Goal: Information Seeking & Learning: Learn about a topic

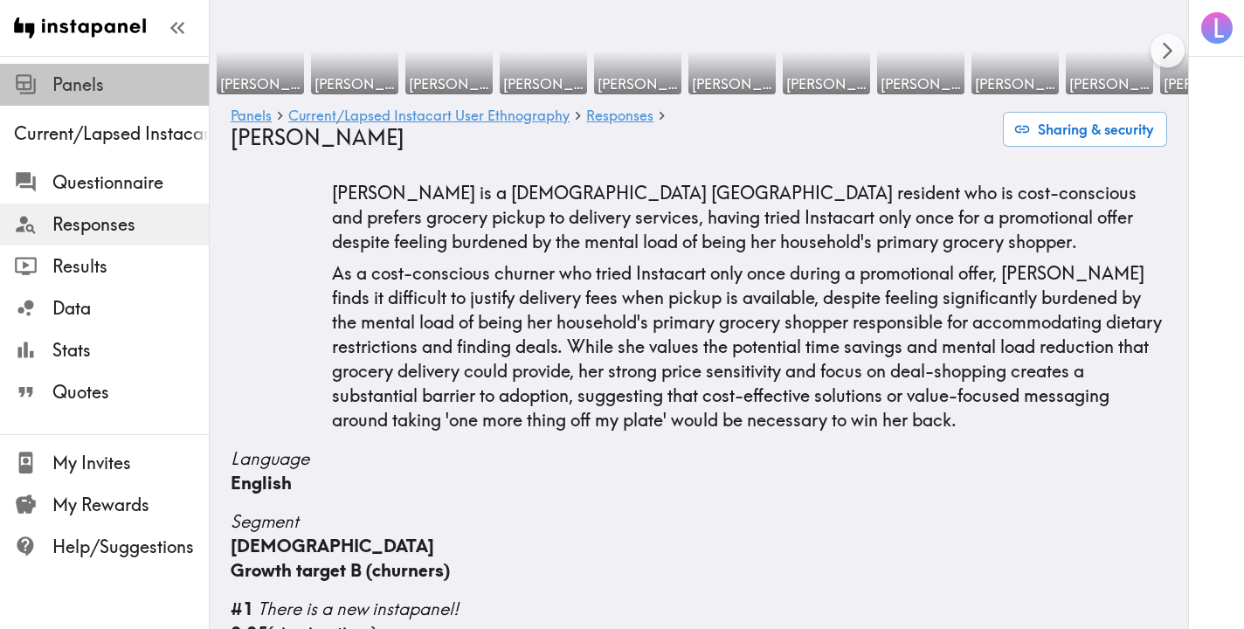
click at [130, 86] on span "Panels" at bounding box center [130, 85] width 156 height 24
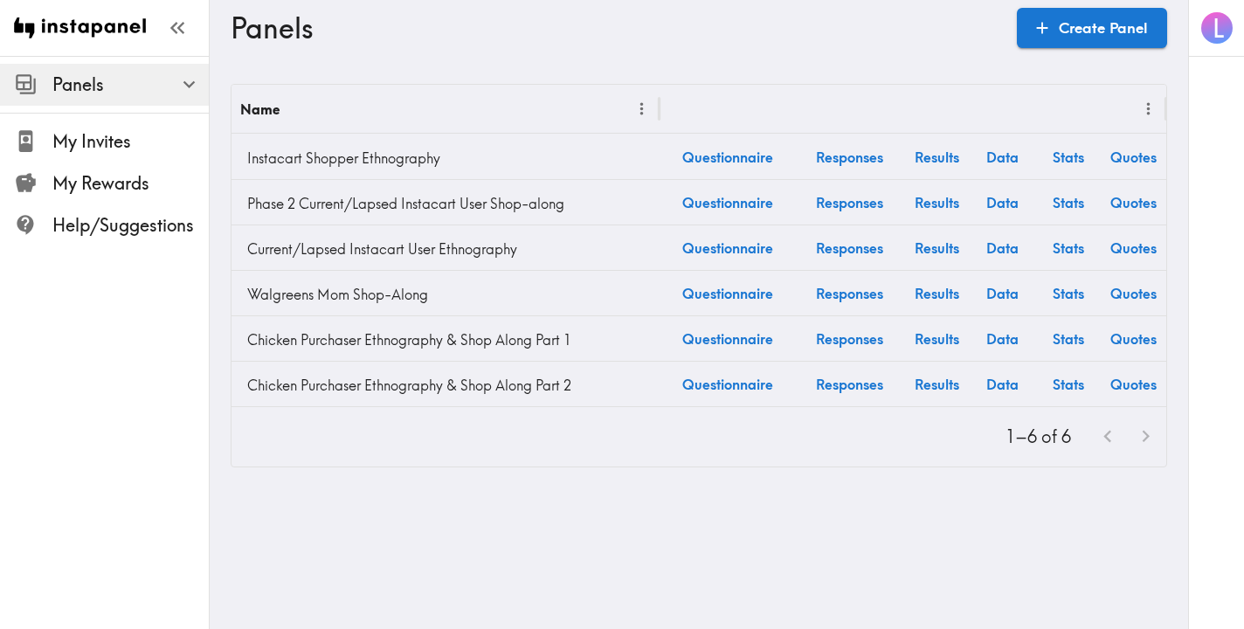
click at [129, 86] on span "Panels" at bounding box center [130, 85] width 156 height 24
click at [83, 85] on span "Panels" at bounding box center [130, 85] width 156 height 24
click at [177, 88] on icon "button" at bounding box center [189, 85] width 24 height 24
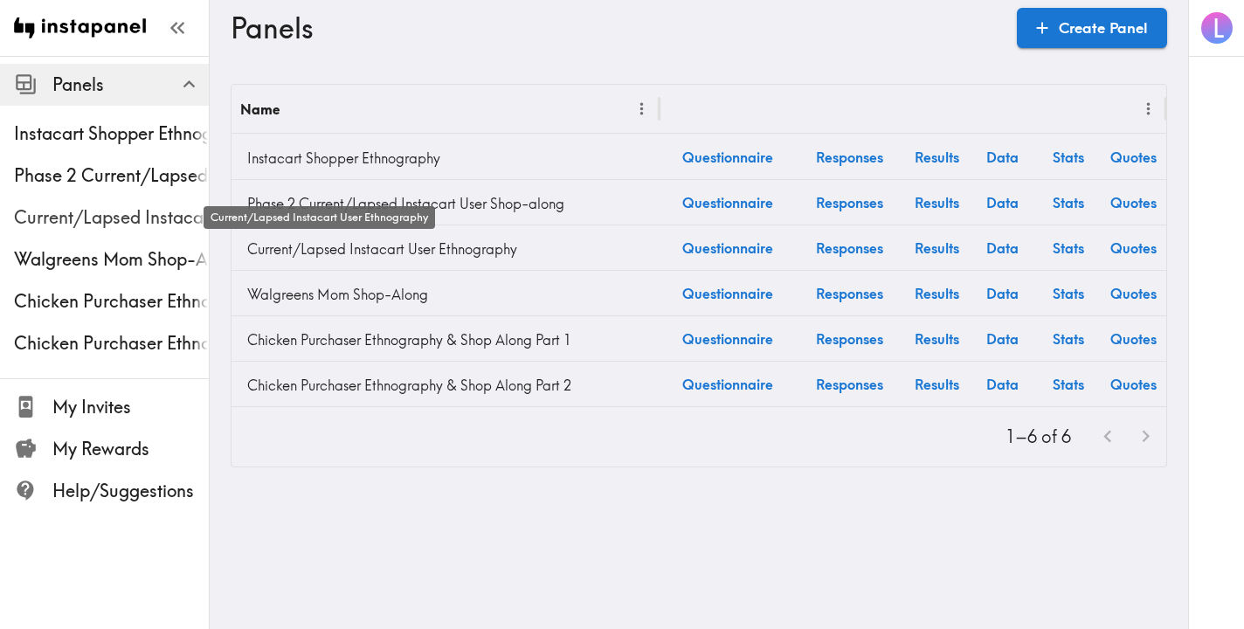
click at [93, 211] on span "Current/Lapsed Instacart User Ethnography" at bounding box center [111, 217] width 195 height 24
